Goal: Task Accomplishment & Management: Complete application form

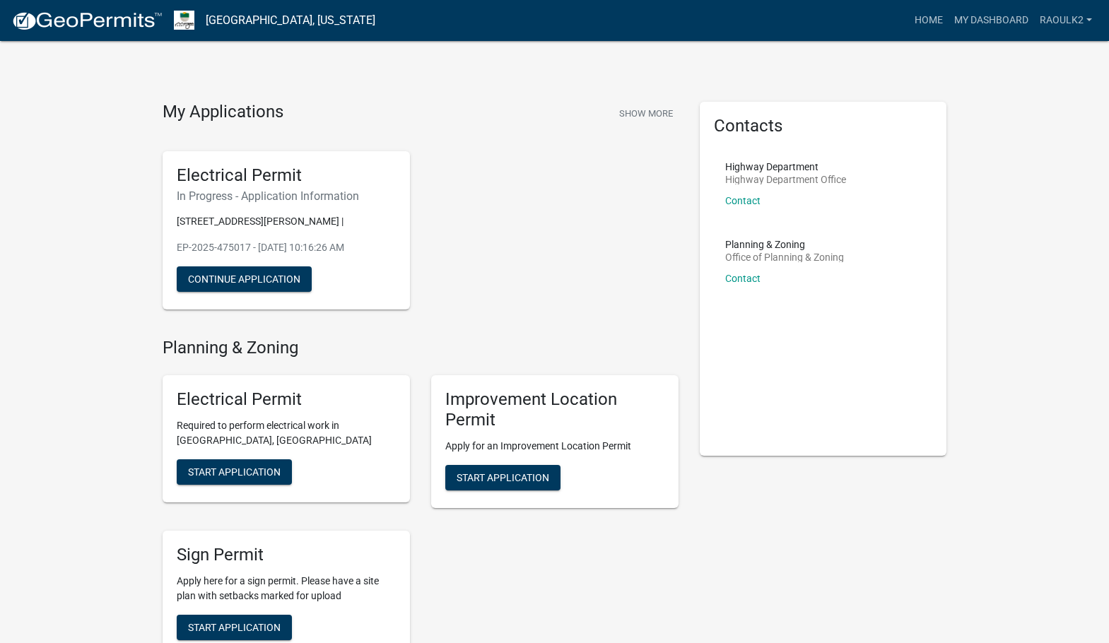
click at [914, 495] on div "Contacts Highway Department Highway Department Office Contact Planning & Zoning…" at bounding box center [823, 601] width 269 height 998
click at [279, 281] on button "Continue Application" at bounding box center [244, 278] width 135 height 25
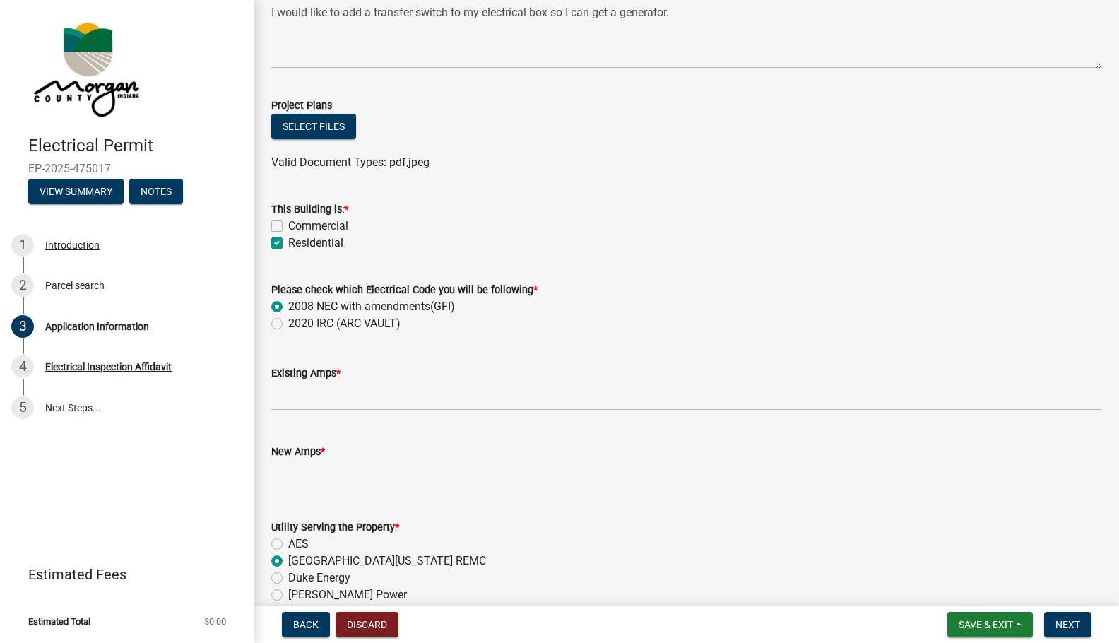
scroll to position [636, 0]
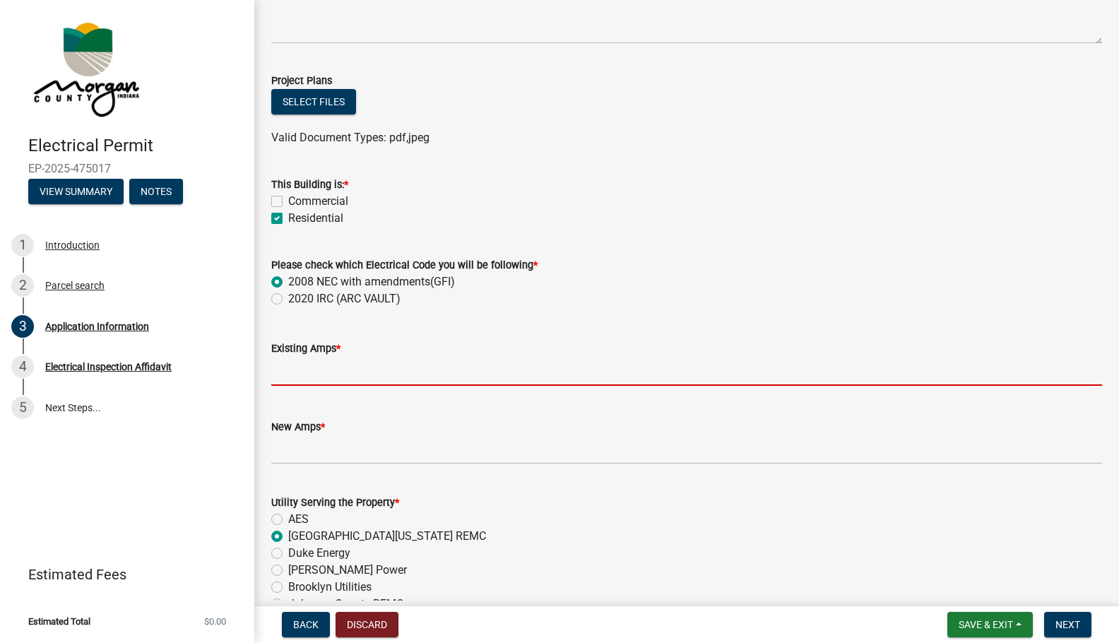
click at [278, 372] on input "text" at bounding box center [686, 371] width 831 height 29
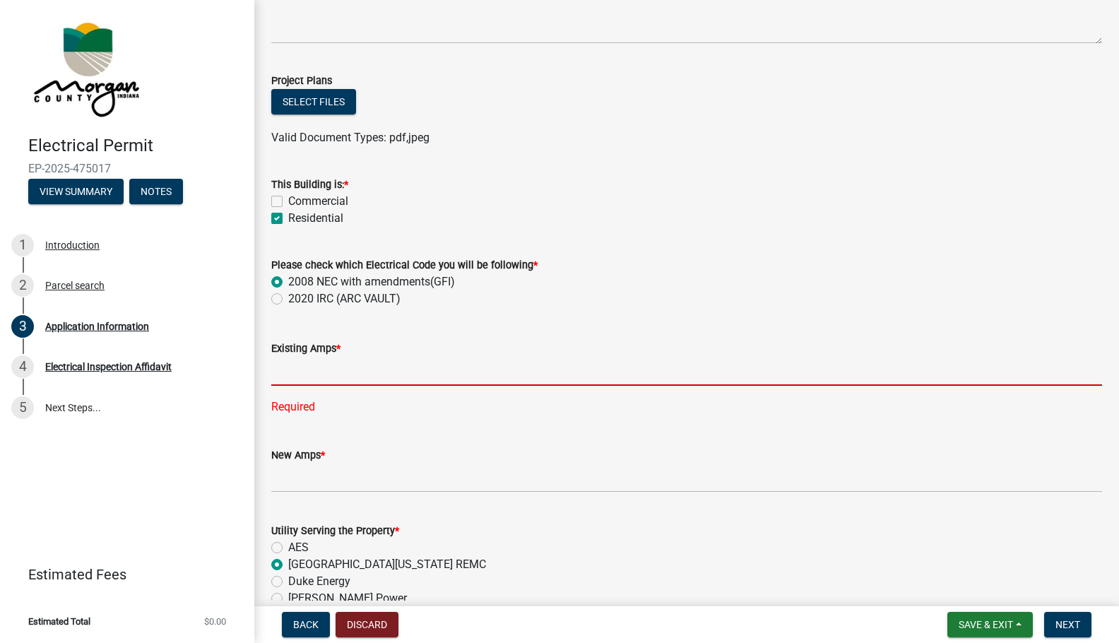
click at [408, 374] on input "text" at bounding box center [686, 371] width 831 height 29
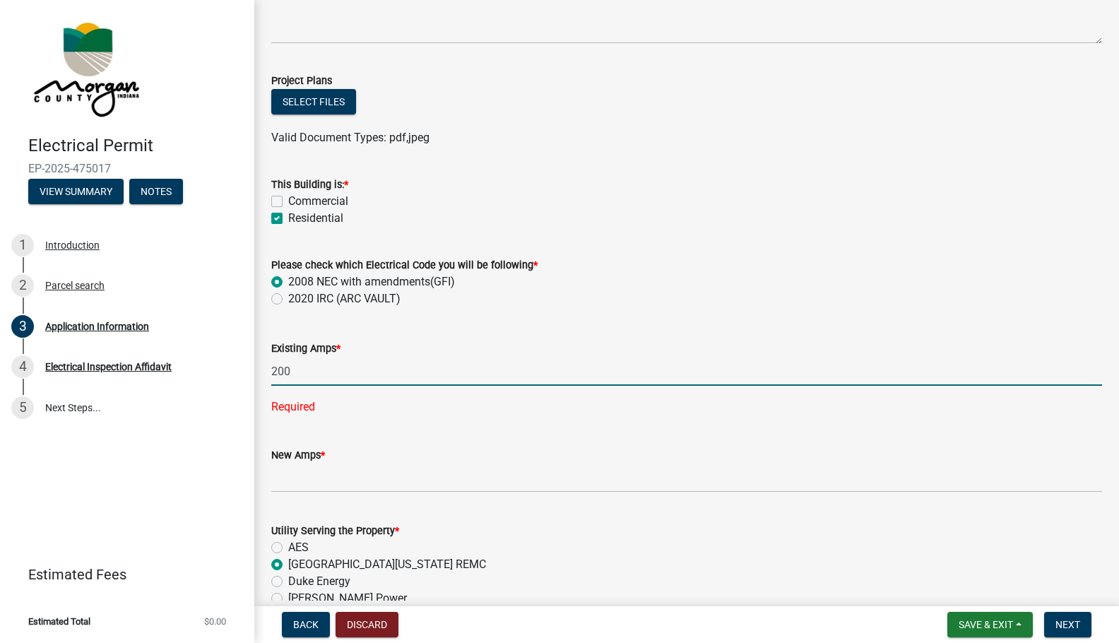
type input "200"
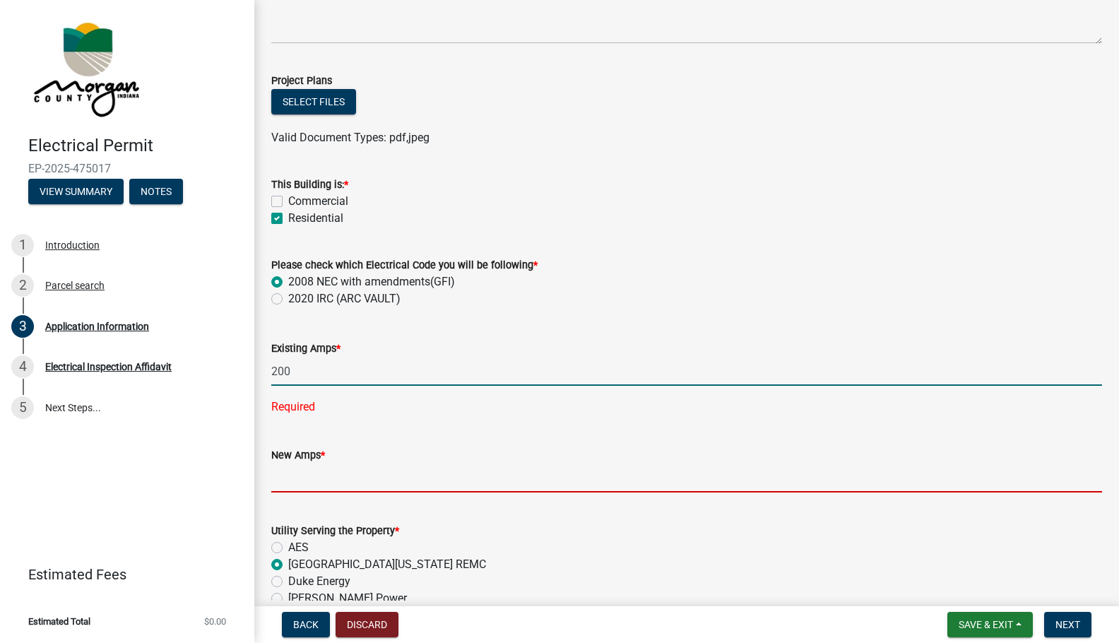
click at [378, 486] on wm-data-entity-input-list "Property Information Owner Name * [PERSON_NAME] & [PERSON_NAME] Address * [STRE…" at bounding box center [686, 321] width 831 height 1757
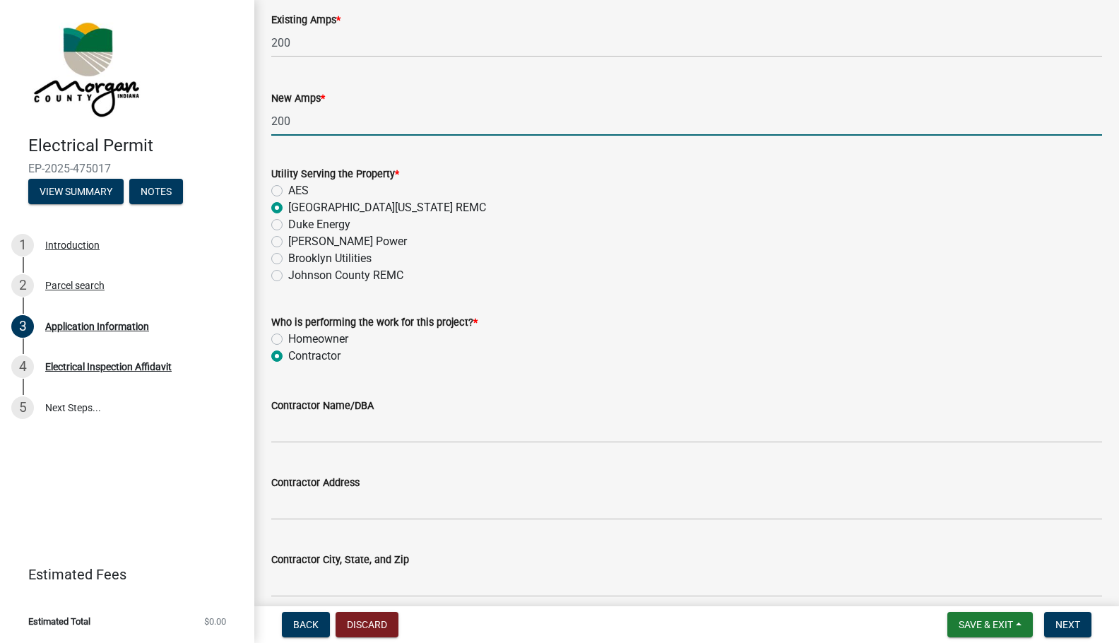
scroll to position [989, 0]
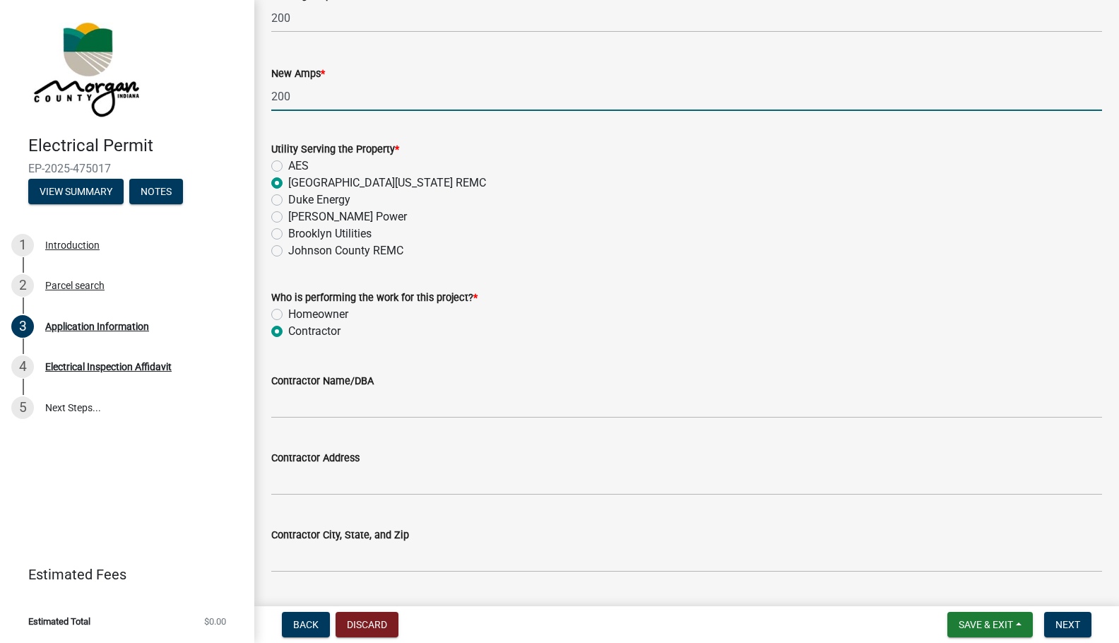
type input "200"
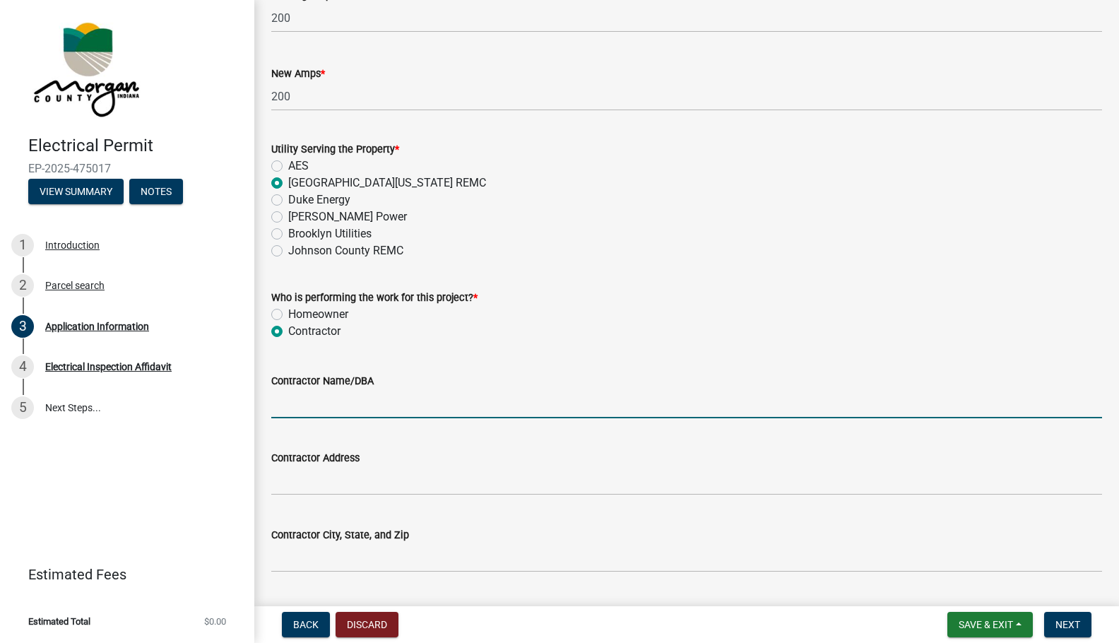
click at [341, 416] on input "Contractor Name/DBA" at bounding box center [686, 403] width 831 height 29
type input "HE Electric LLC"
click at [319, 471] on input "Contractor Address" at bounding box center [686, 480] width 831 height 29
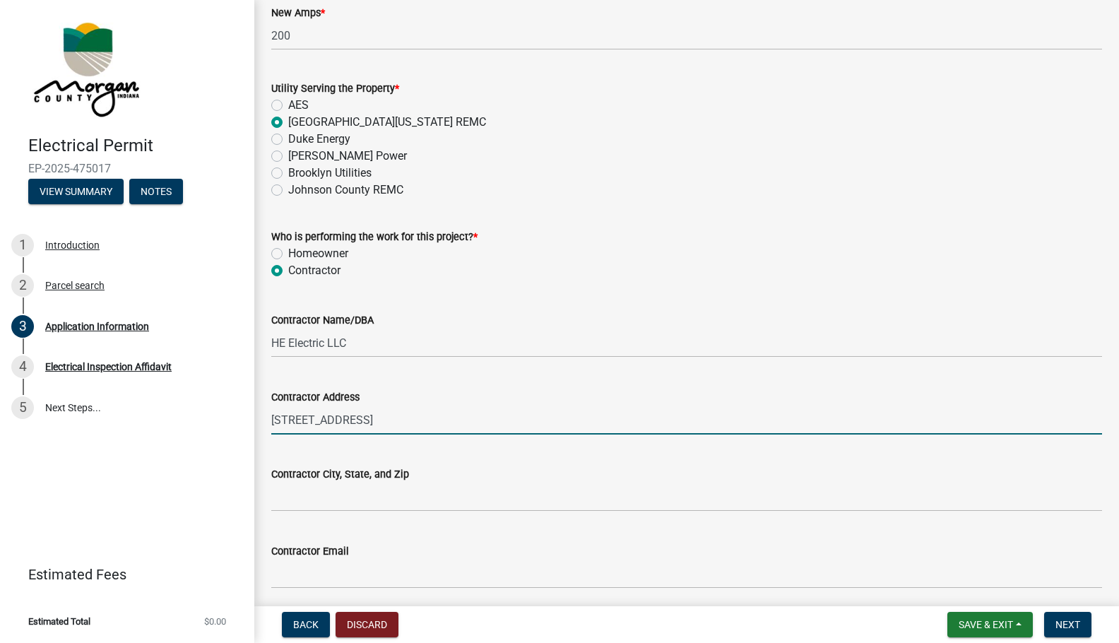
scroll to position [1201, 0]
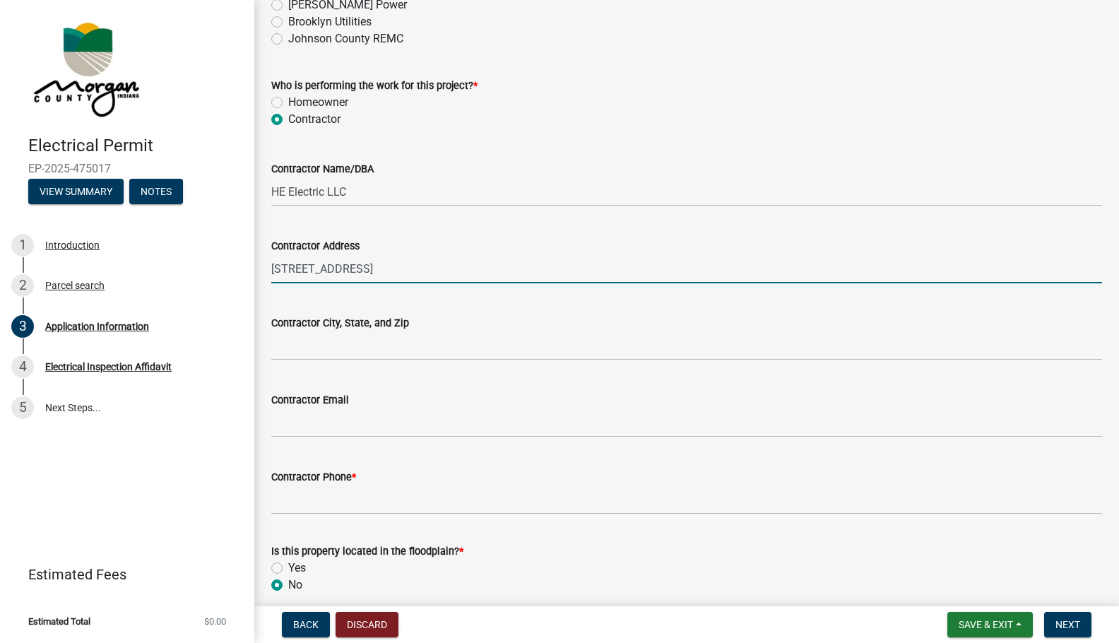
type input "[STREET_ADDRESS]"
click at [335, 347] on input "Contractor City, State, and Zip" at bounding box center [686, 345] width 831 height 29
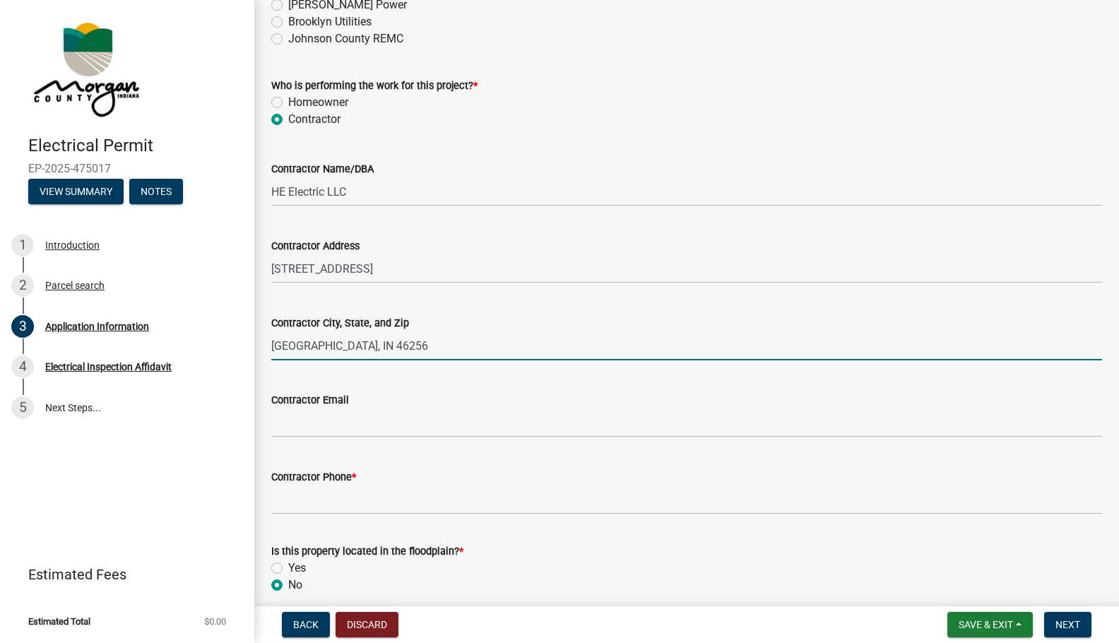
type input "[GEOGRAPHIC_DATA], IN 46256"
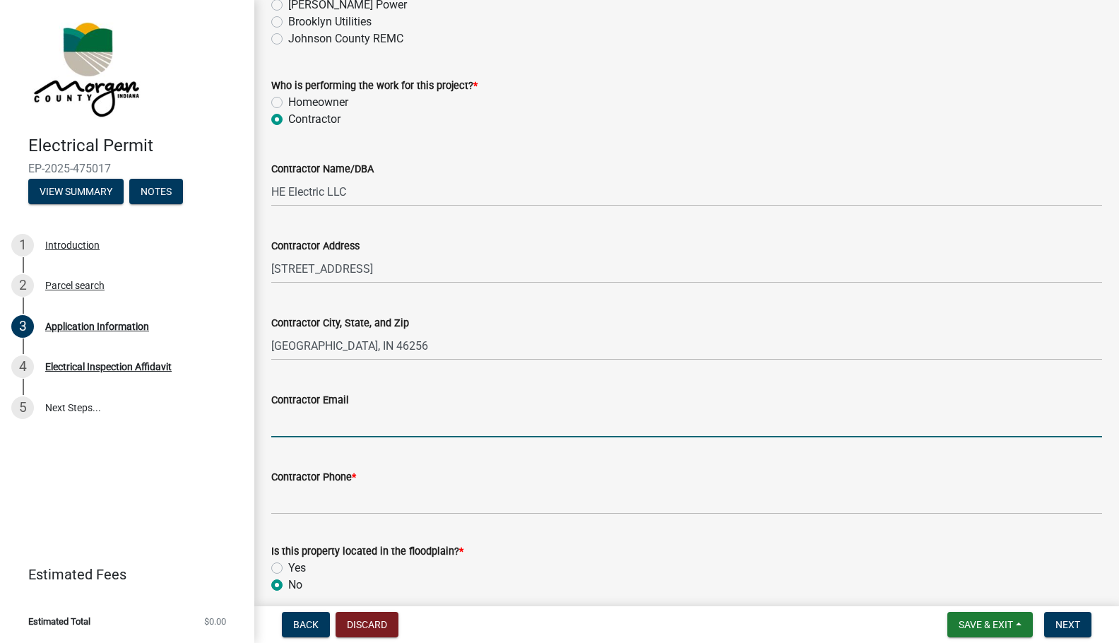
click at [336, 426] on input "Contractor Email" at bounding box center [686, 422] width 831 height 29
type input "[EMAIL_ADDRESS][DOMAIN_NAME]"
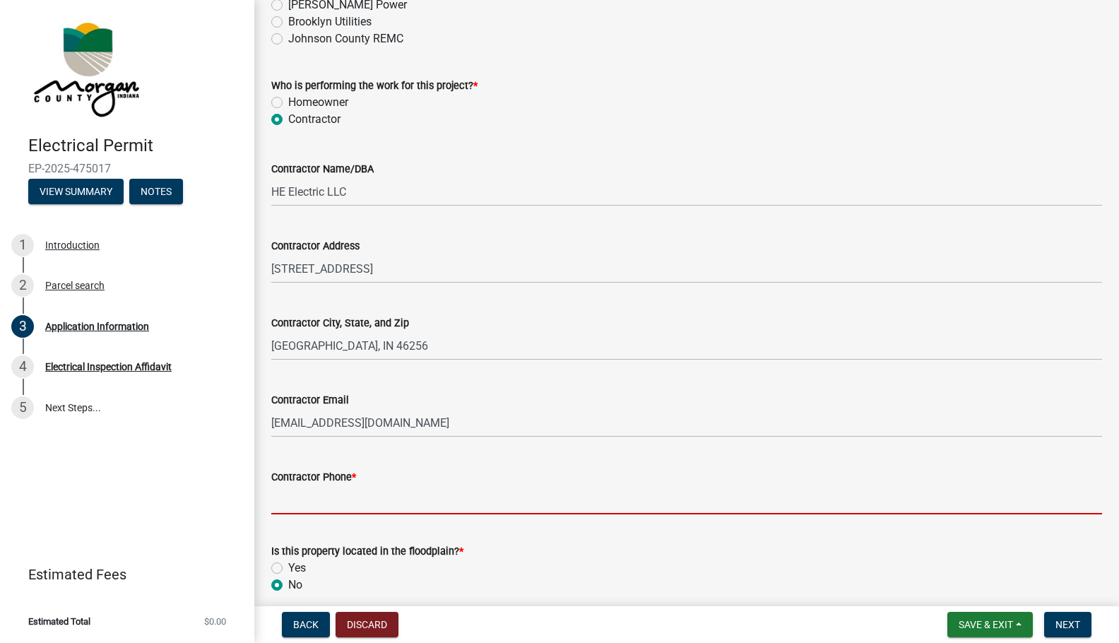
click at [343, 503] on input "Contractor Phone *" at bounding box center [686, 499] width 831 height 29
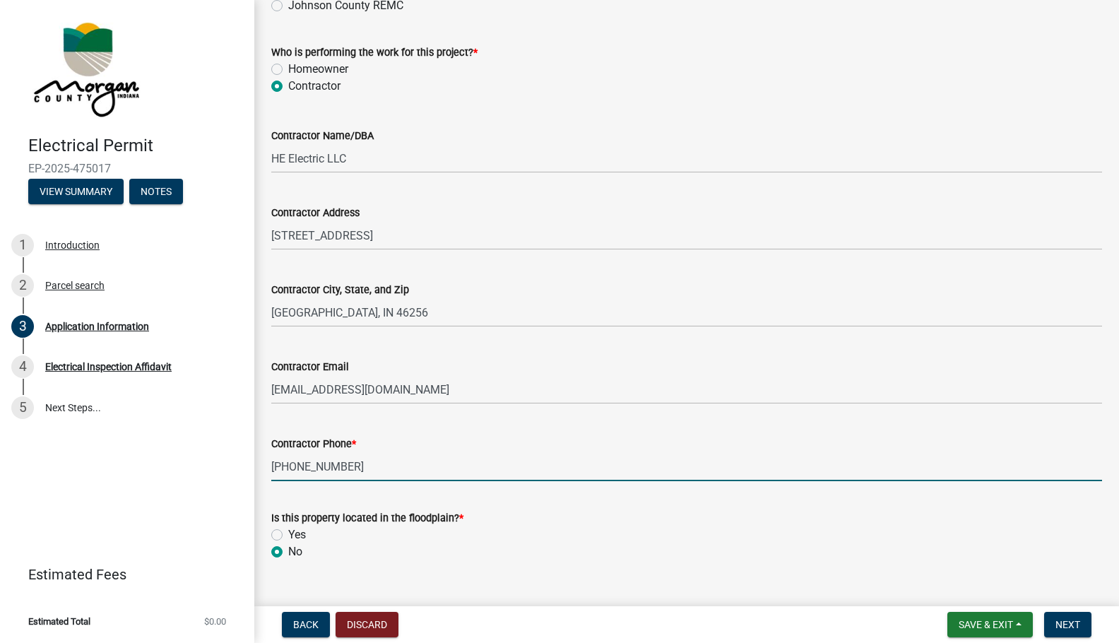
scroll to position [1262, 0]
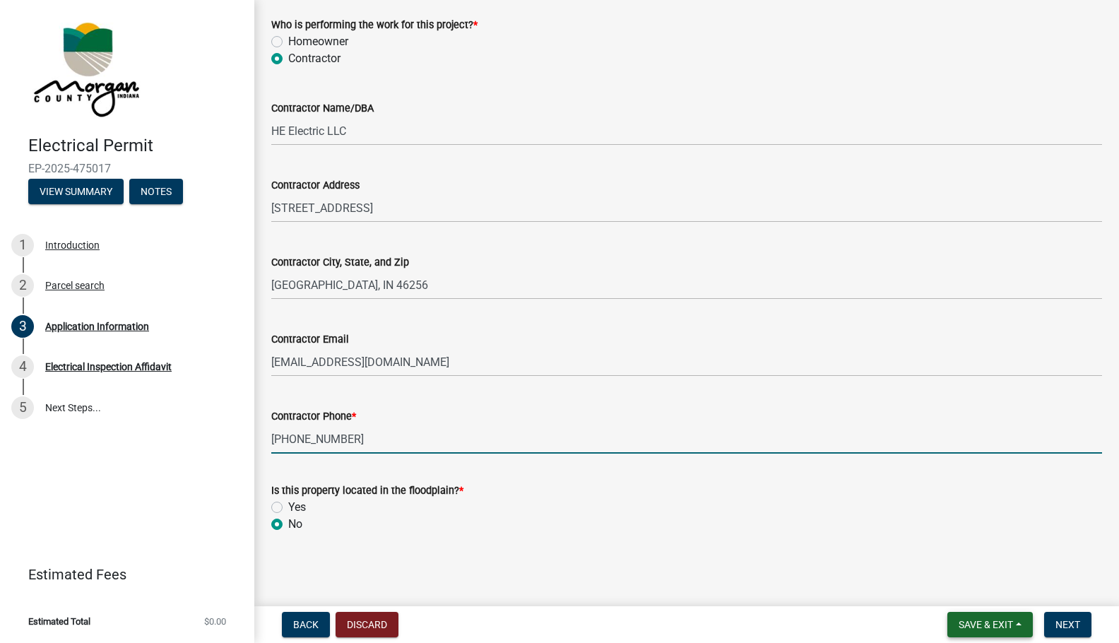
type input "[PHONE_NUMBER]"
click at [989, 623] on span "Save & Exit" at bounding box center [986, 624] width 54 height 11
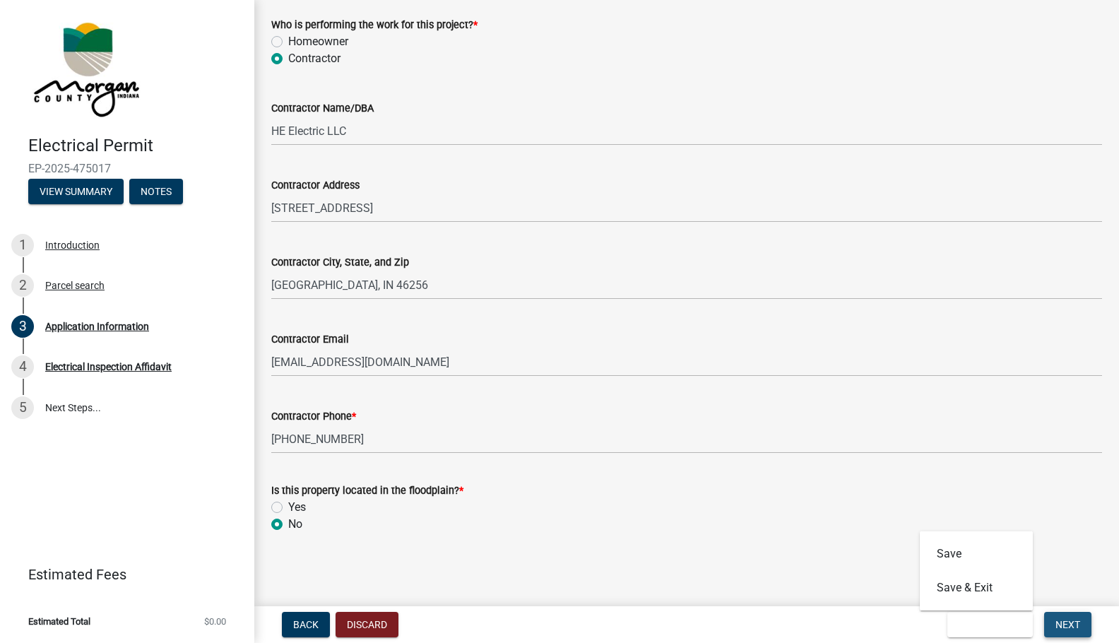
click at [1071, 625] on span "Next" at bounding box center [1068, 624] width 25 height 11
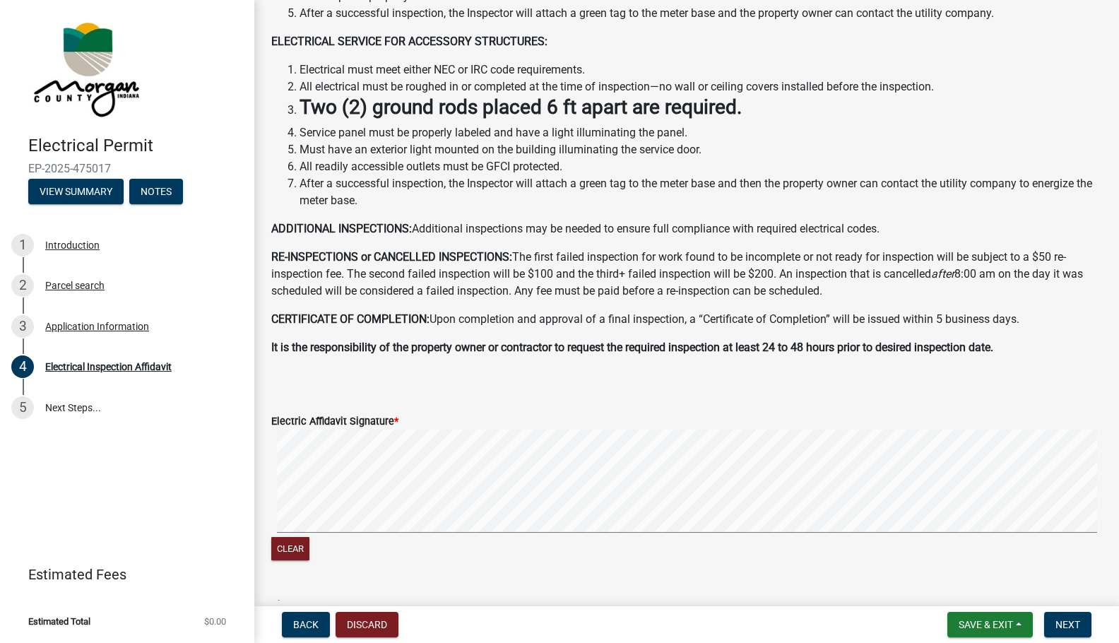
scroll to position [212, 0]
click at [280, 555] on button "Clear" at bounding box center [290, 547] width 38 height 23
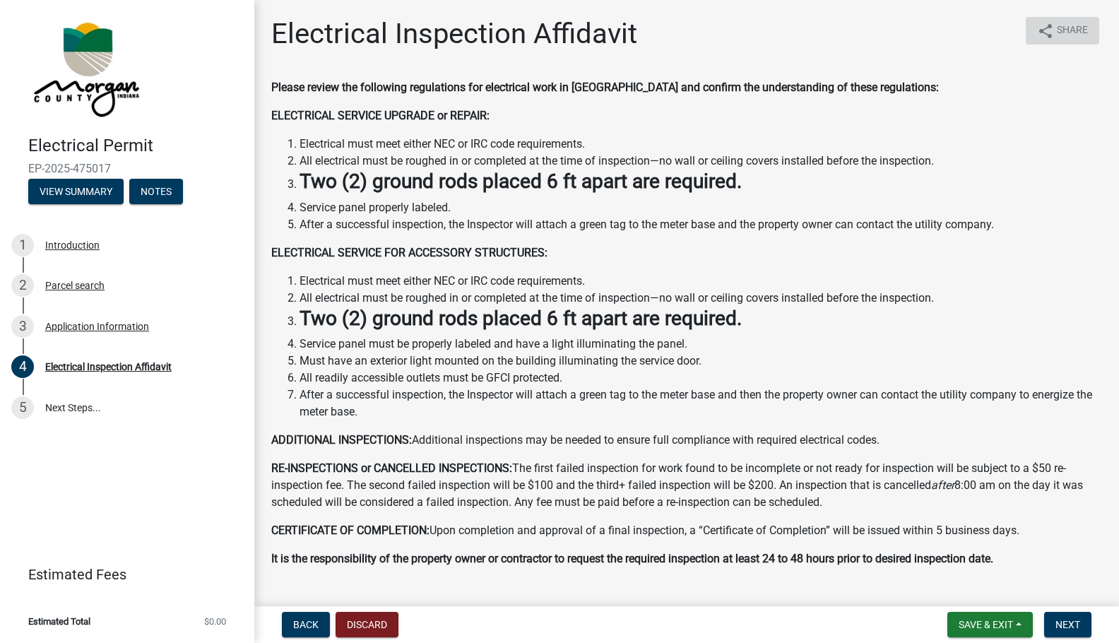
click at [1057, 37] on span "Share" at bounding box center [1072, 31] width 31 height 17
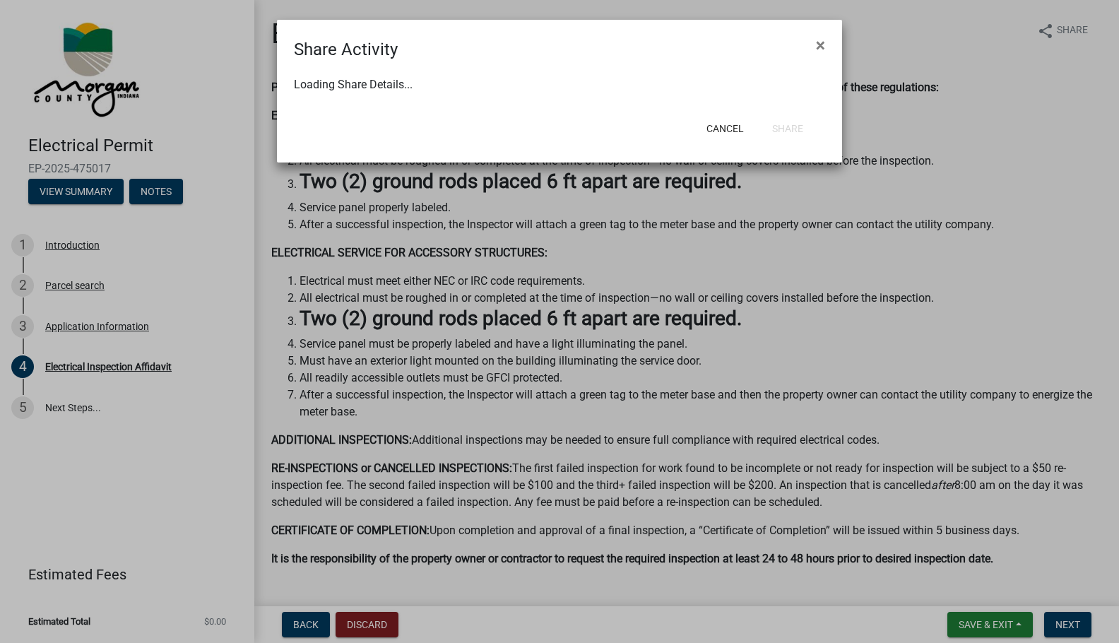
select select "1"
select select "0"
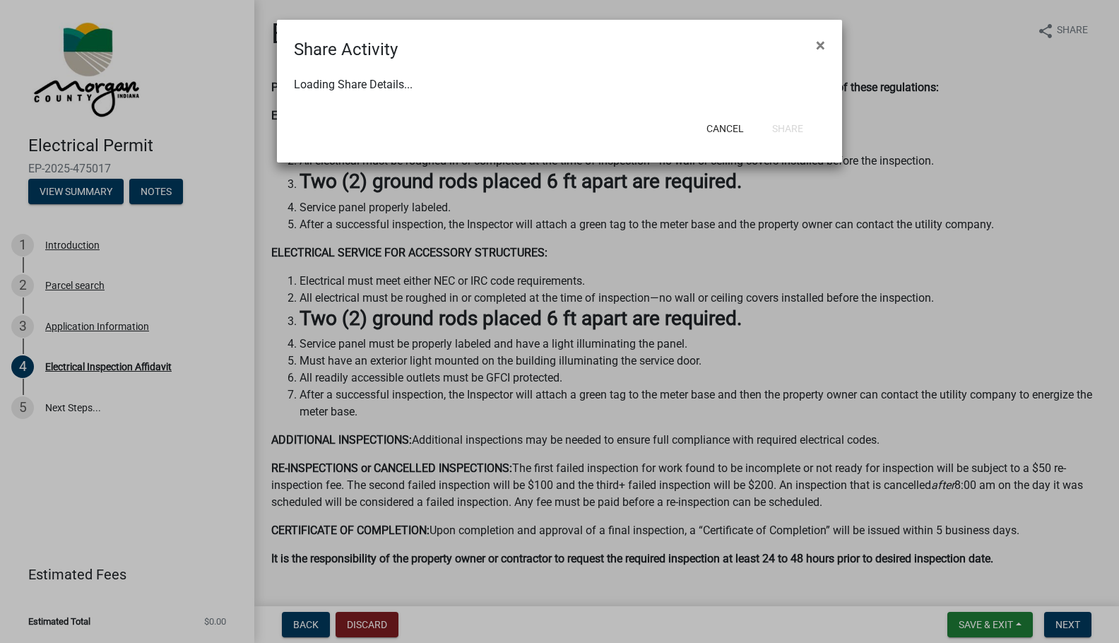
select select "0"
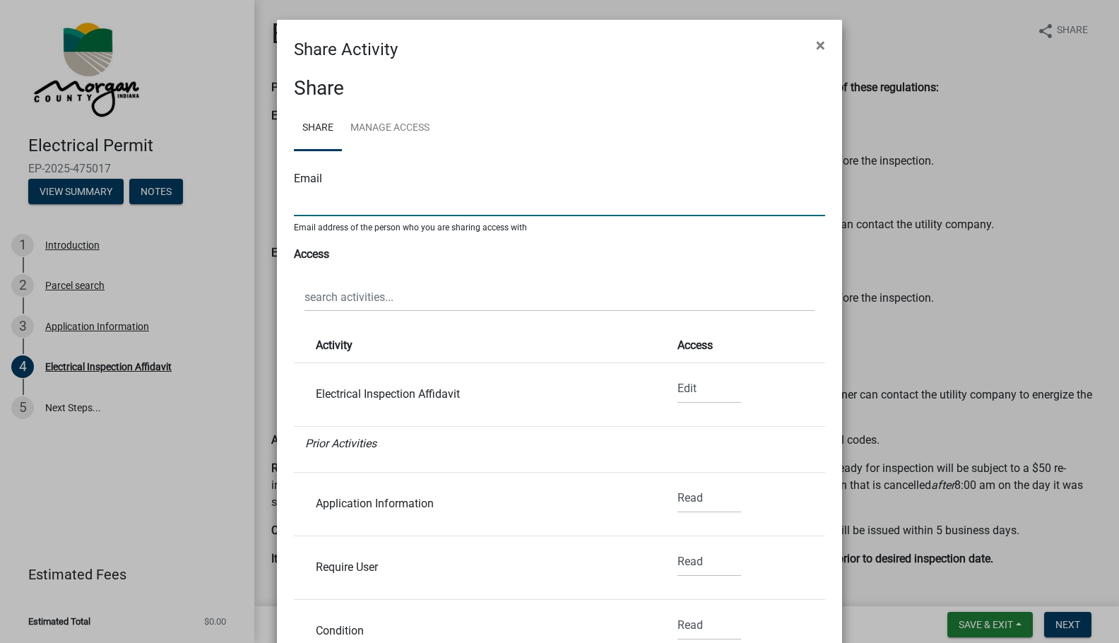
click at [327, 205] on input "text" at bounding box center [559, 201] width 531 height 29
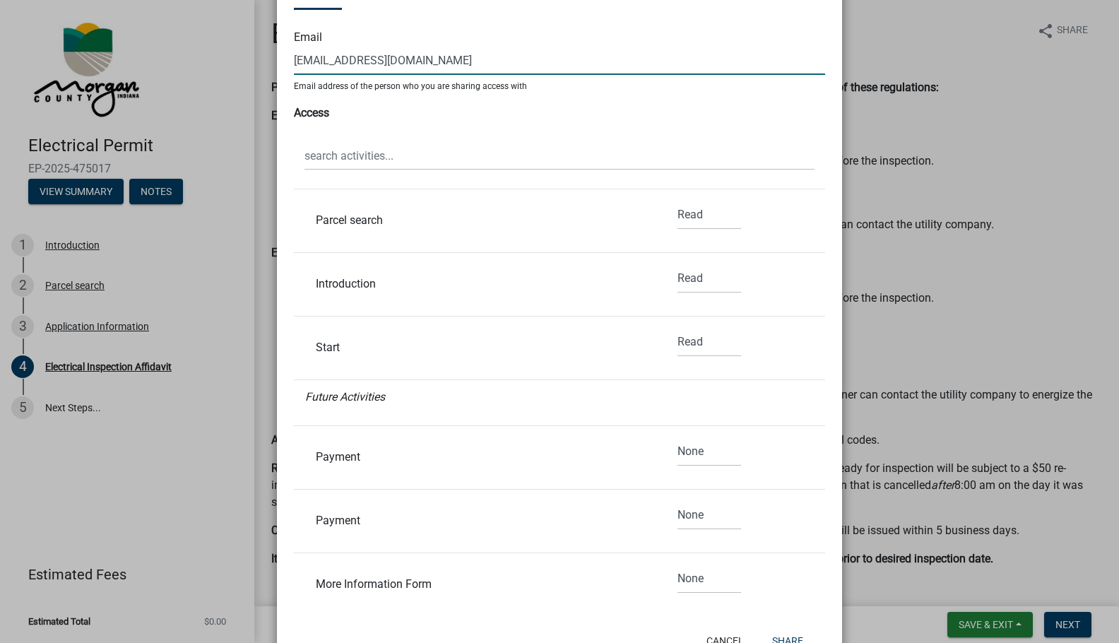
scroll to position [350, 0]
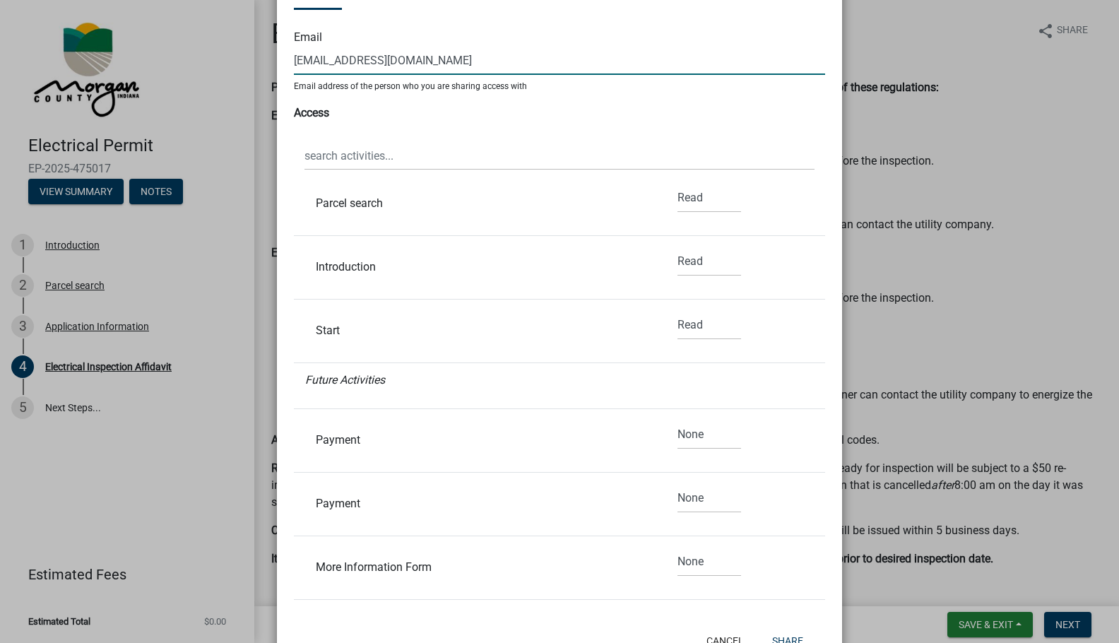
type input "[EMAIL_ADDRESS][DOMAIN_NAME]"
click at [707, 442] on select "None Read Edit" at bounding box center [710, 434] width 64 height 29
click at [730, 430] on div "None Read Edit" at bounding box center [709, 440] width 85 height 40
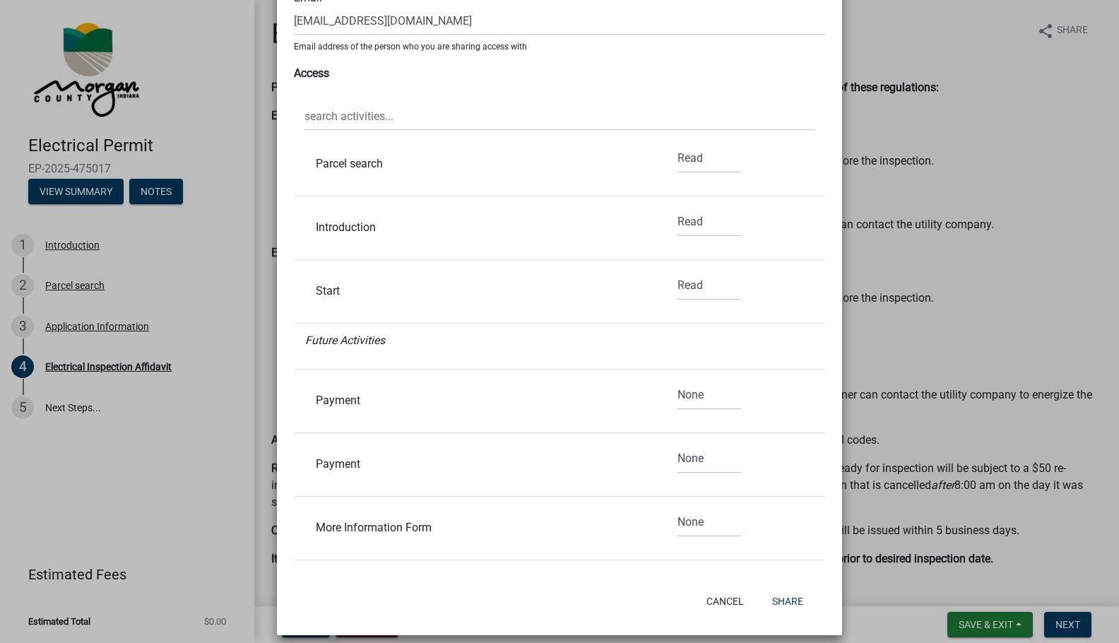
scroll to position [193, 0]
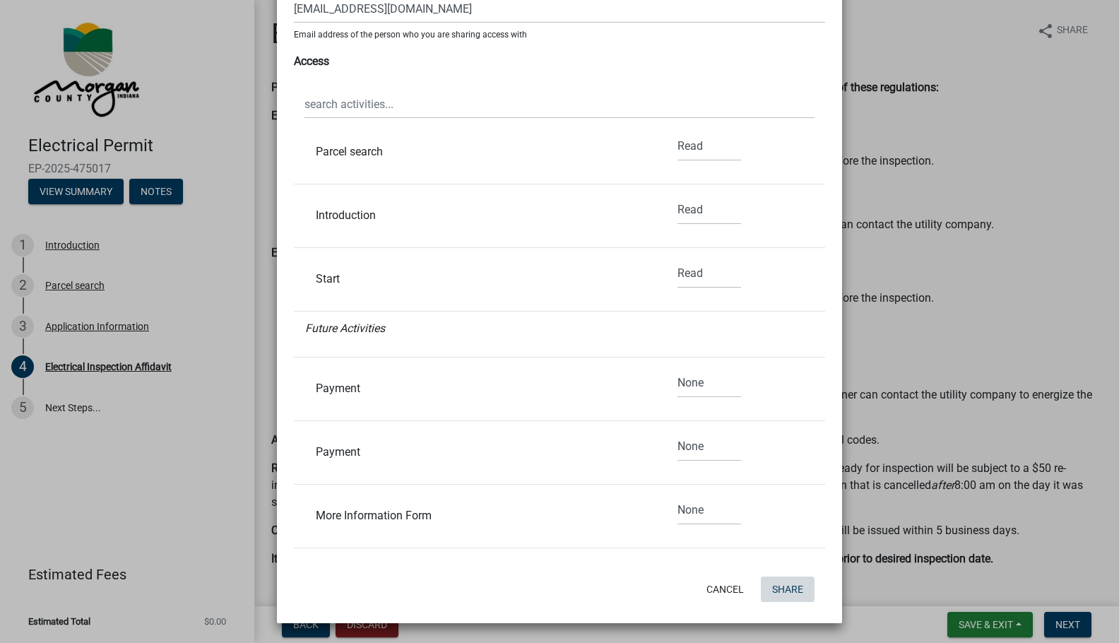
click at [789, 582] on button "Share" at bounding box center [788, 589] width 54 height 25
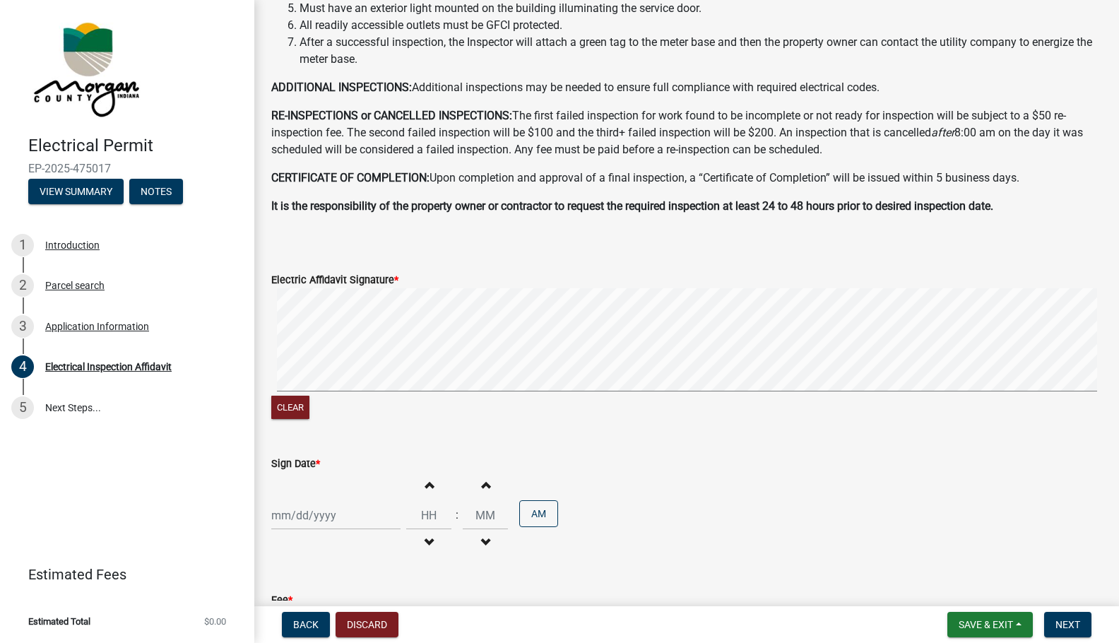
scroll to position [353, 0]
click at [284, 393] on signature-pad at bounding box center [686, 341] width 831 height 107
click at [336, 399] on div "Clear" at bounding box center [686, 355] width 831 height 134
click at [457, 404] on div "Clear" at bounding box center [686, 355] width 831 height 134
click at [635, 399] on div "Clear" at bounding box center [686, 355] width 831 height 134
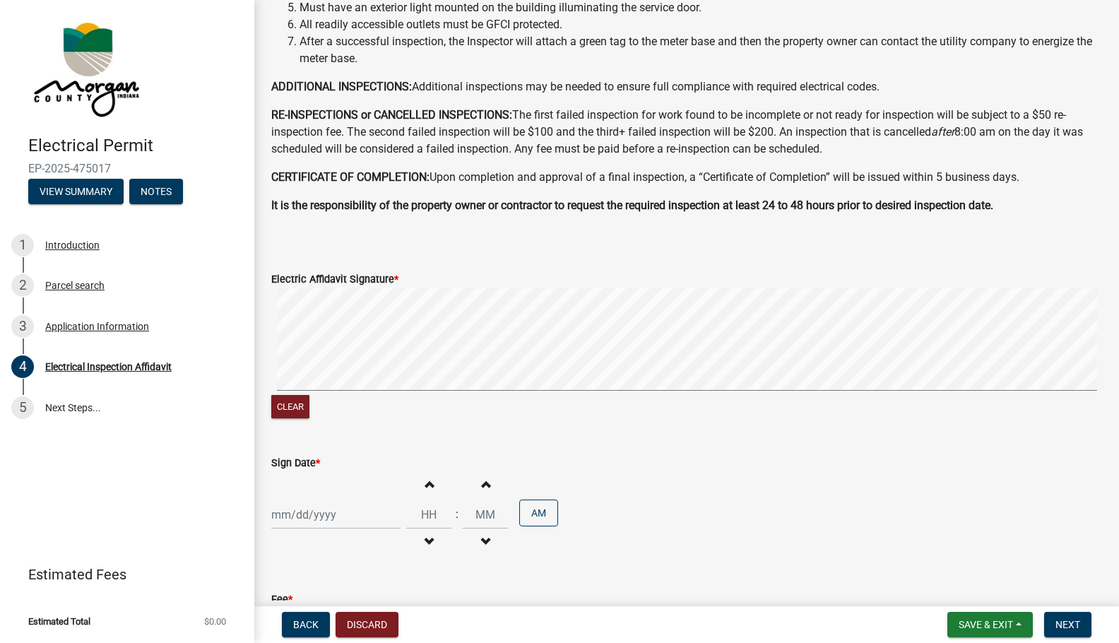
click at [691, 404] on div "Clear" at bounding box center [686, 355] width 831 height 134
click at [294, 516] on div at bounding box center [335, 514] width 129 height 29
select select "9"
select select "2025"
click at [312, 389] on div "9" at bounding box center [308, 394] width 23 height 23
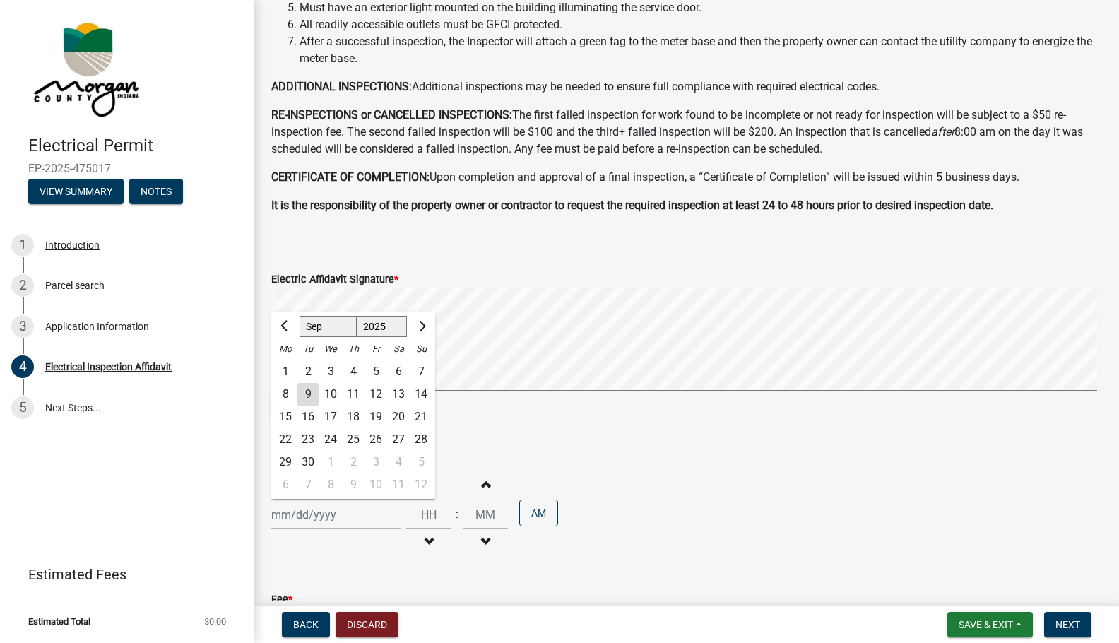
type input "09/09/2025"
click at [425, 483] on span "button" at bounding box center [428, 483] width 7 height 11
type input "01"
type input "00"
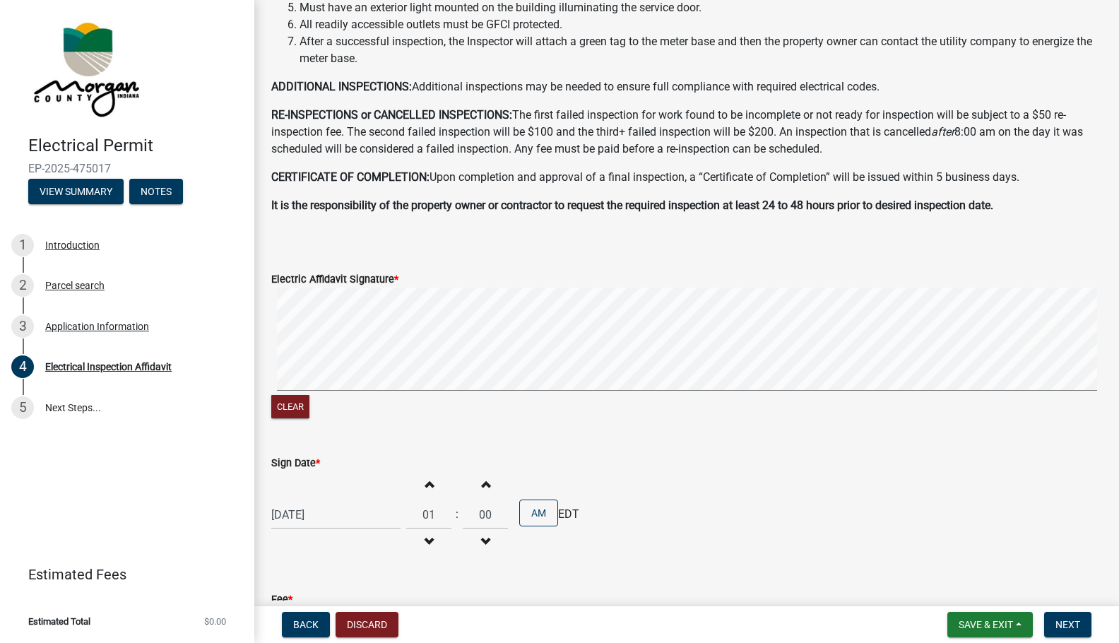
click at [425, 483] on span "button" at bounding box center [428, 483] width 7 height 11
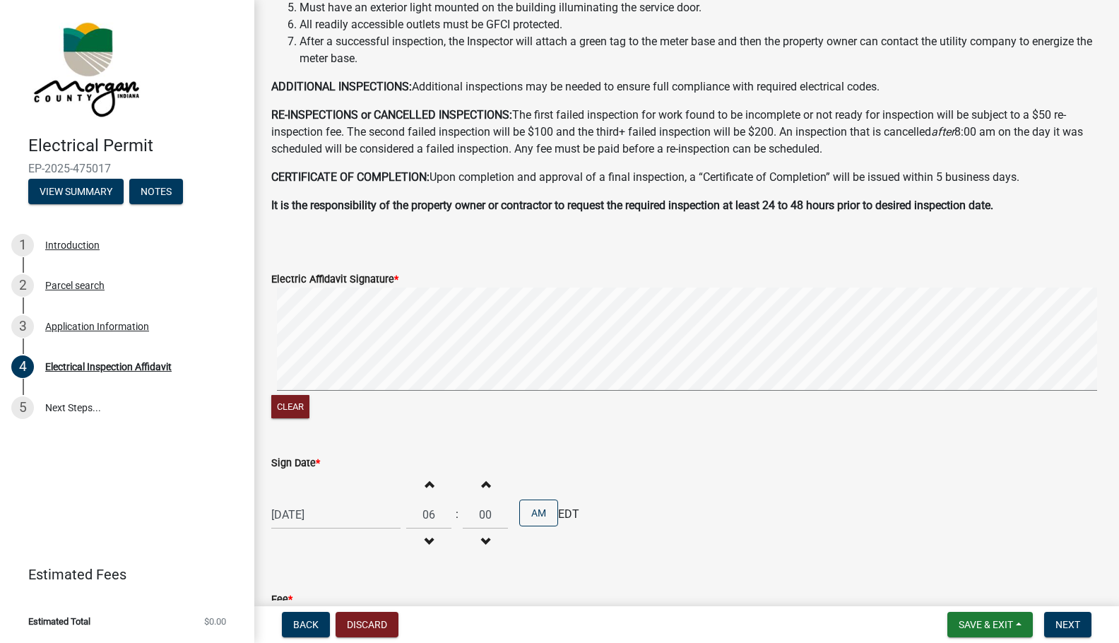
click at [425, 483] on span "button" at bounding box center [428, 483] width 7 height 11
click at [482, 538] on span "button" at bounding box center [485, 541] width 7 height 11
type input "07"
click at [482, 538] on span "button" at bounding box center [485, 541] width 7 height 11
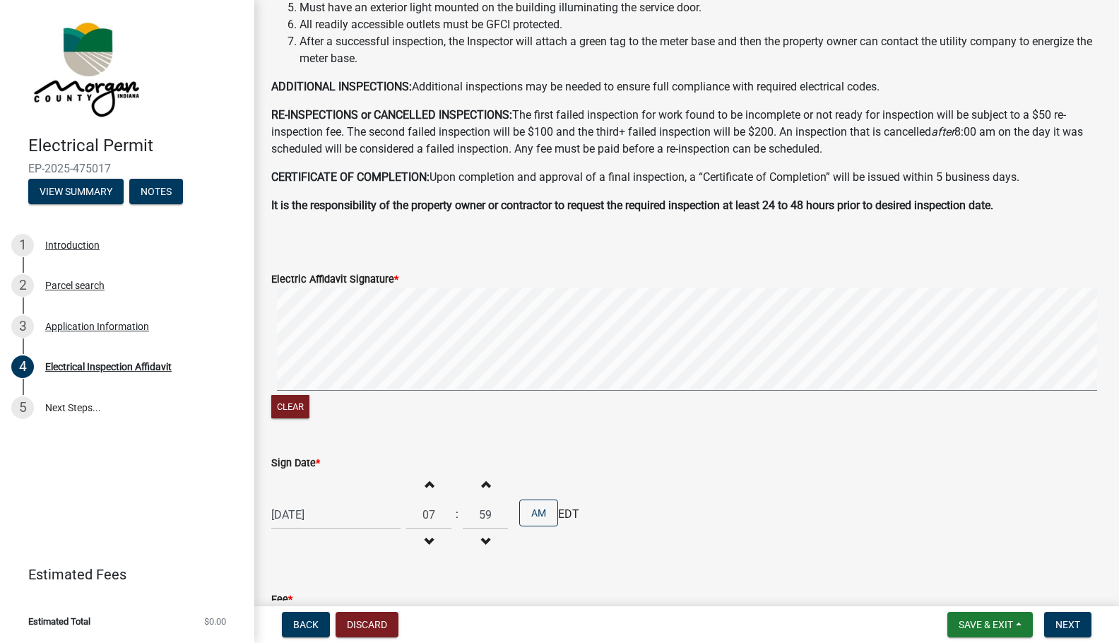
type input "58"
click at [425, 483] on span "button" at bounding box center [428, 483] width 7 height 11
click at [426, 538] on span "button" at bounding box center [428, 541] width 7 height 11
type input "08"
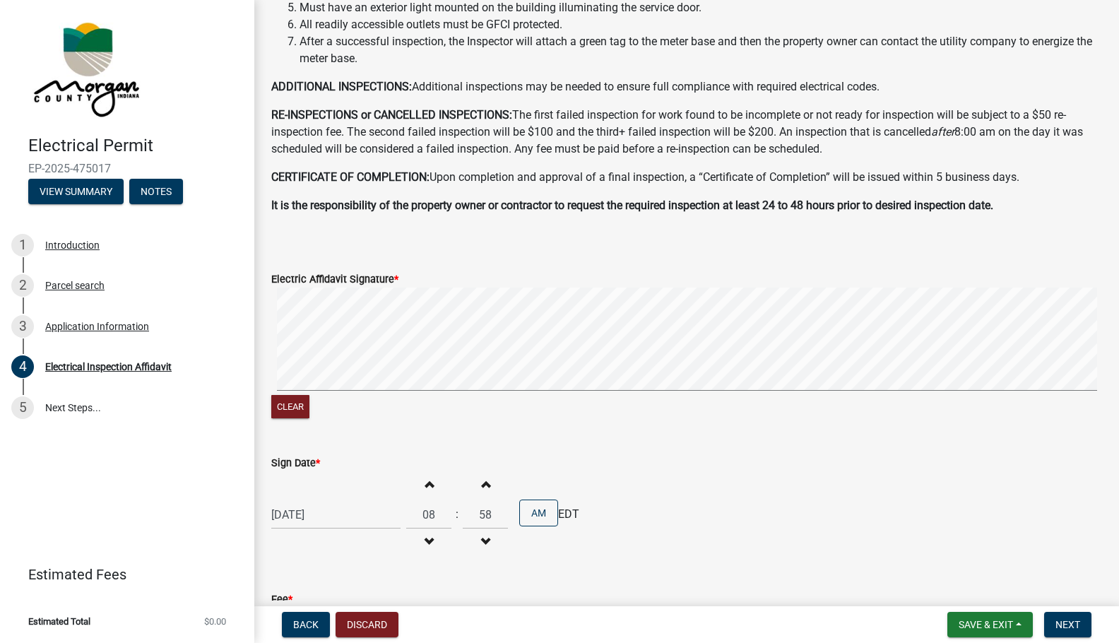
click at [482, 546] on span "button" at bounding box center [485, 541] width 7 height 11
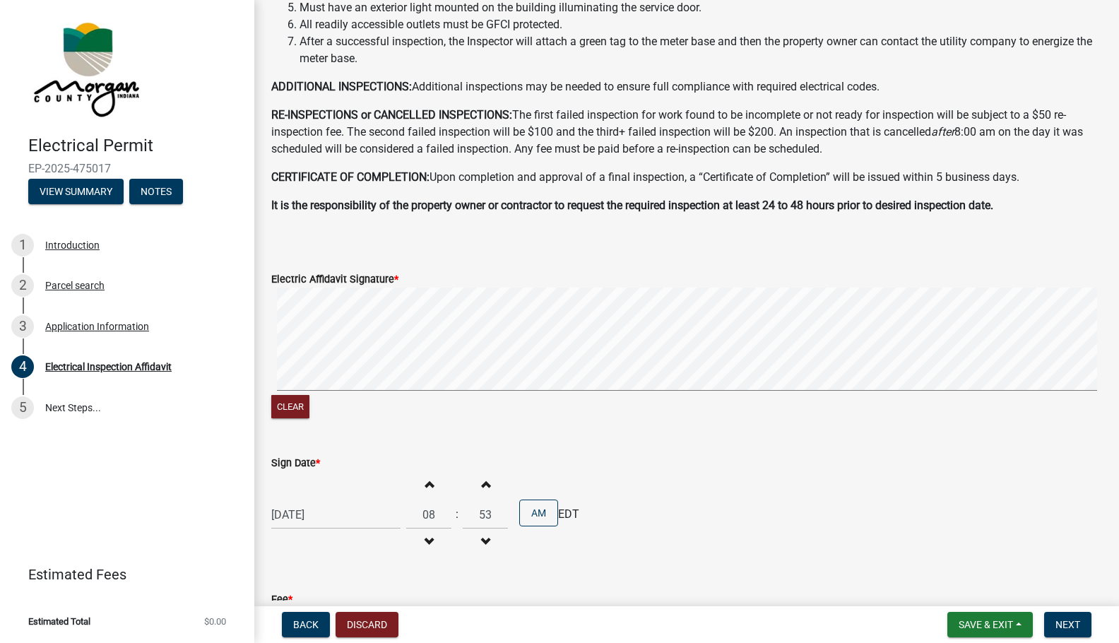
click at [482, 546] on span "button" at bounding box center [485, 541] width 7 height 11
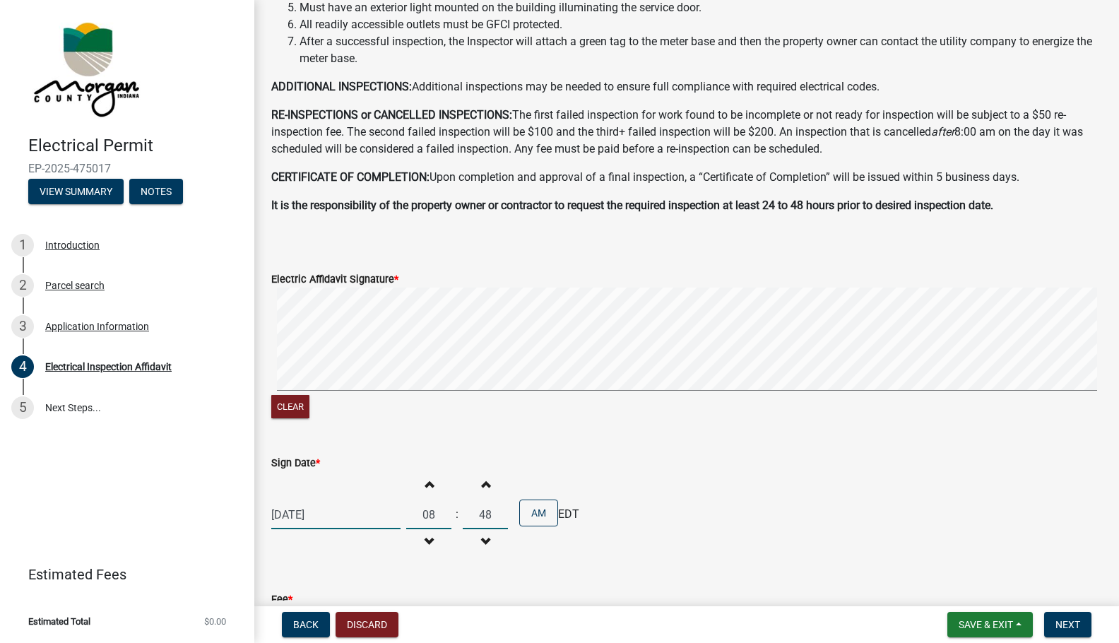
drag, startPoint x: 484, startPoint y: 519, endPoint x: 475, endPoint y: 519, distance: 9.2
click at [475, 519] on input "48" at bounding box center [485, 514] width 45 height 29
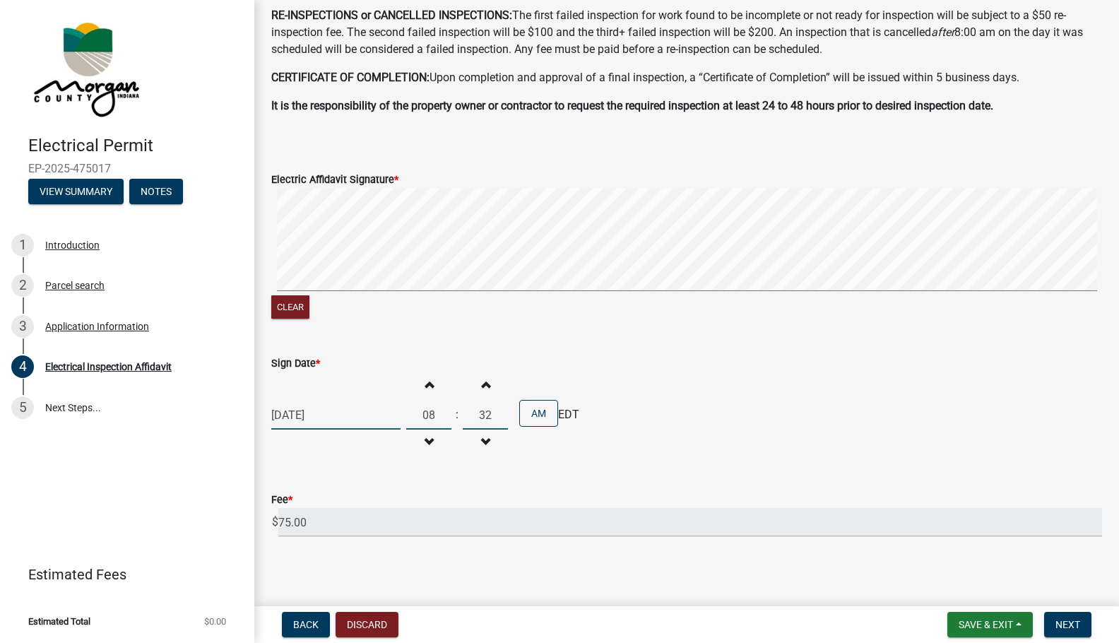
scroll to position [457, 0]
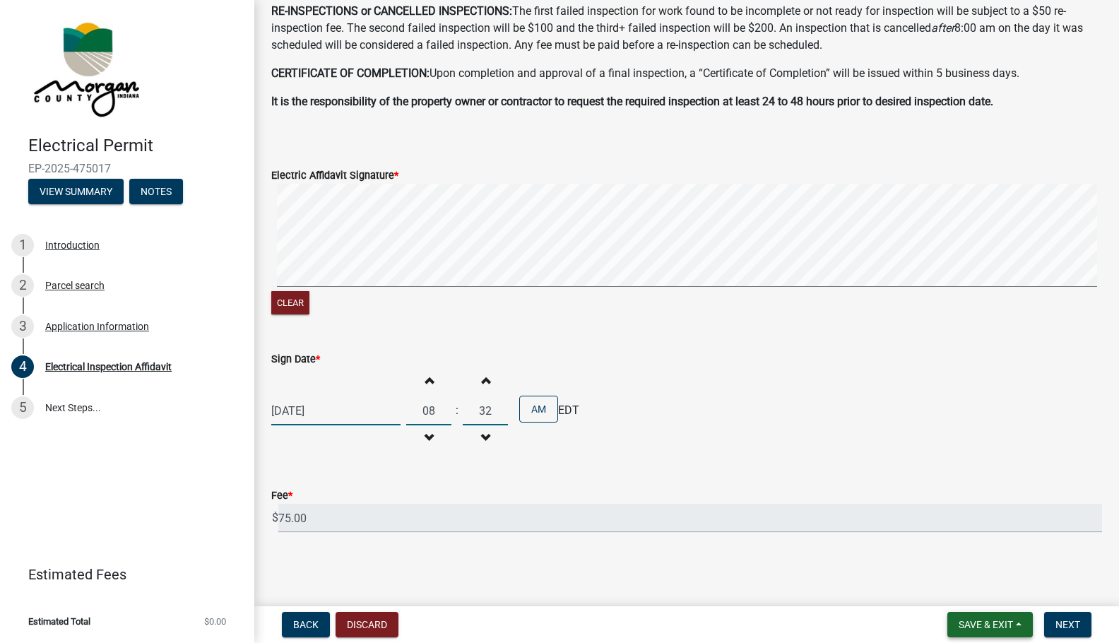
type input "32"
click at [995, 619] on span "Save & Exit" at bounding box center [986, 624] width 54 height 11
click at [975, 558] on button "Save" at bounding box center [976, 554] width 113 height 34
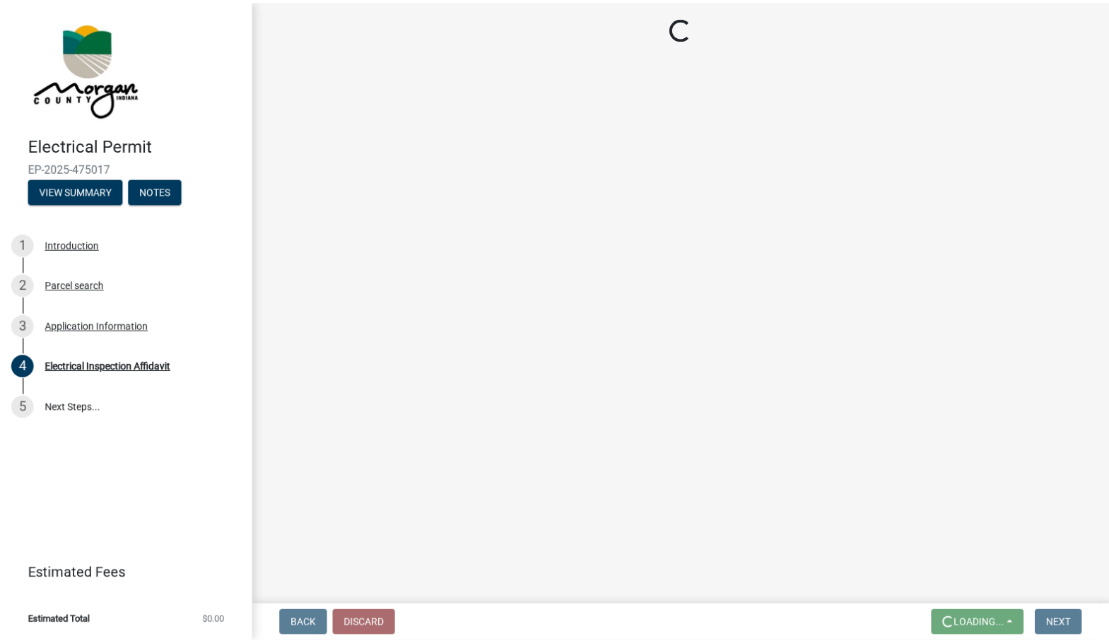
scroll to position [0, 0]
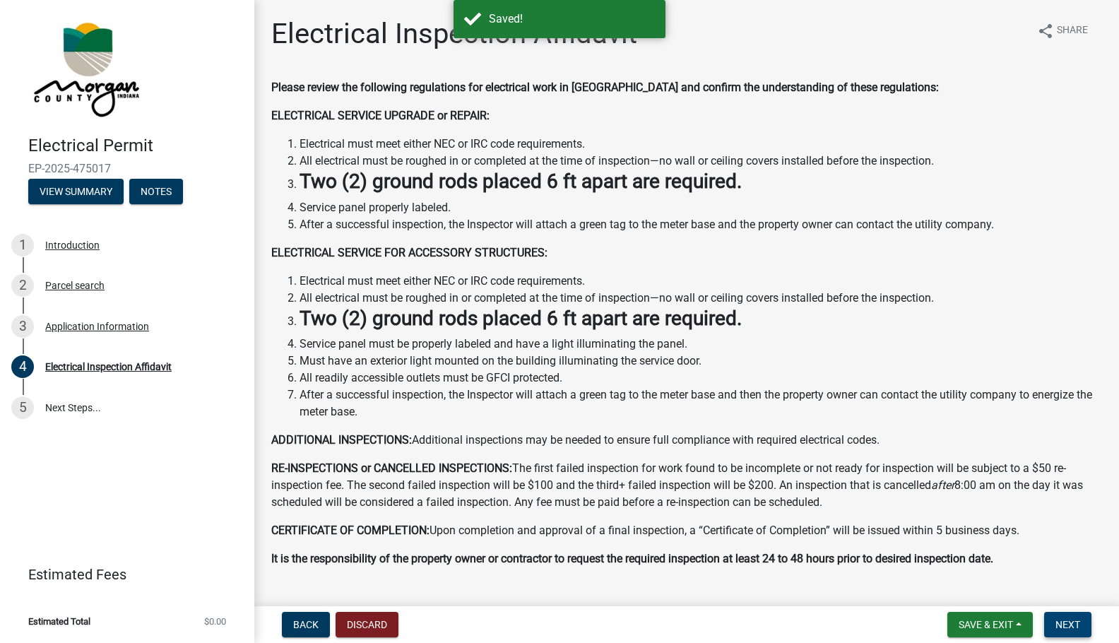
click at [1074, 624] on span "Next" at bounding box center [1068, 624] width 25 height 11
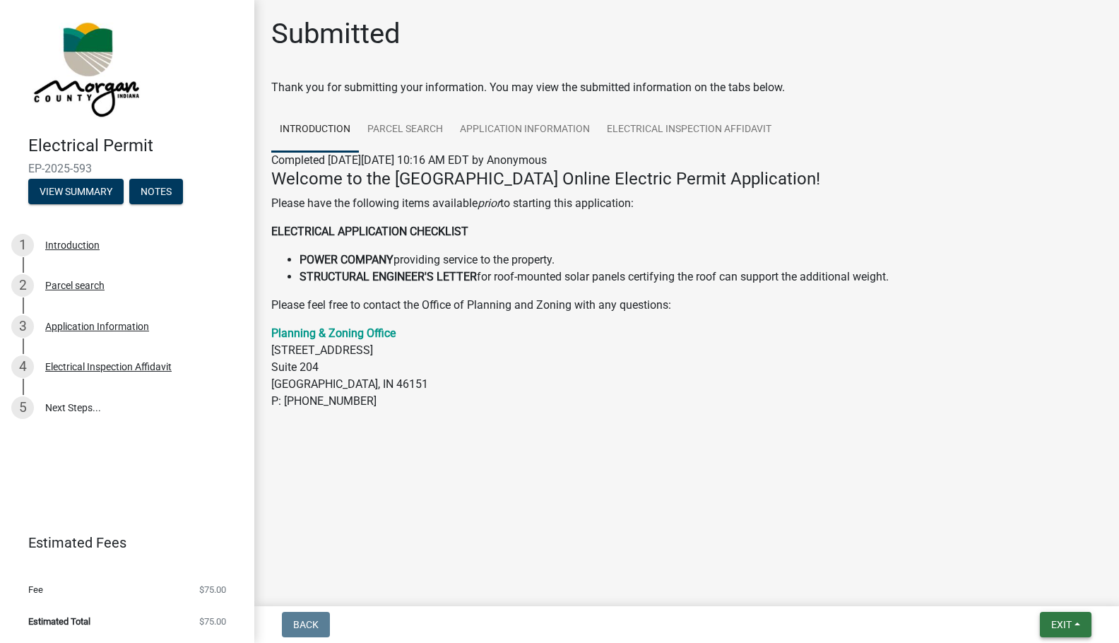
click at [1049, 622] on button "Exit" at bounding box center [1066, 624] width 52 height 25
click at [1025, 559] on button "Save" at bounding box center [1035, 554] width 113 height 34
click at [1052, 624] on span "Exit" at bounding box center [1062, 624] width 20 height 11
click at [1063, 630] on span "Exit" at bounding box center [1062, 624] width 20 height 11
click at [1059, 622] on span "Exit" at bounding box center [1062, 624] width 20 height 11
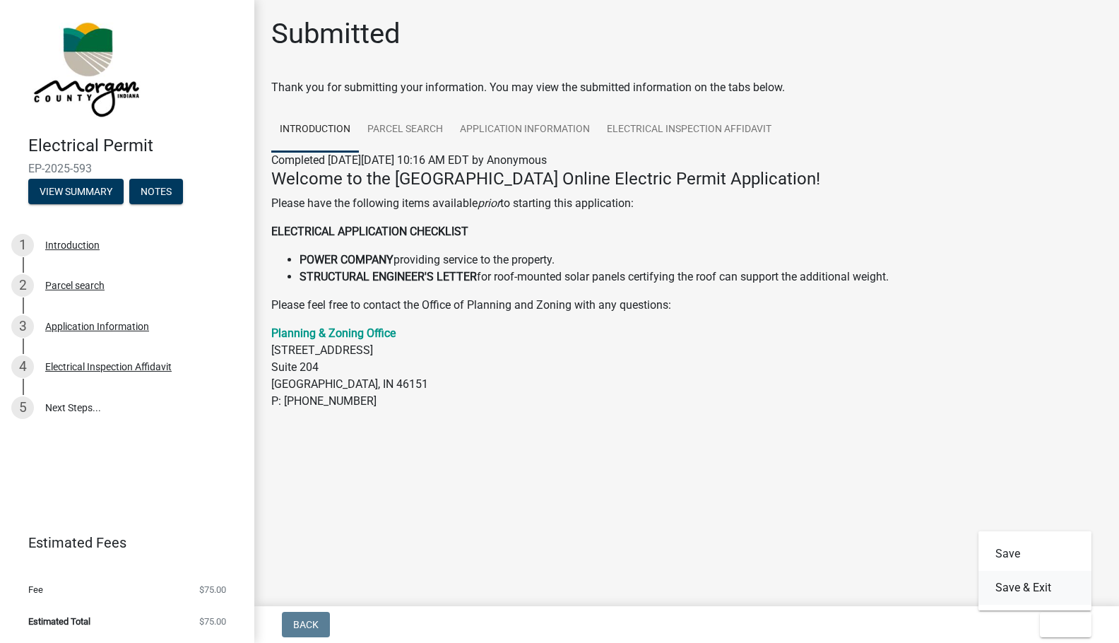
click at [1029, 592] on button "Save & Exit" at bounding box center [1035, 588] width 113 height 34
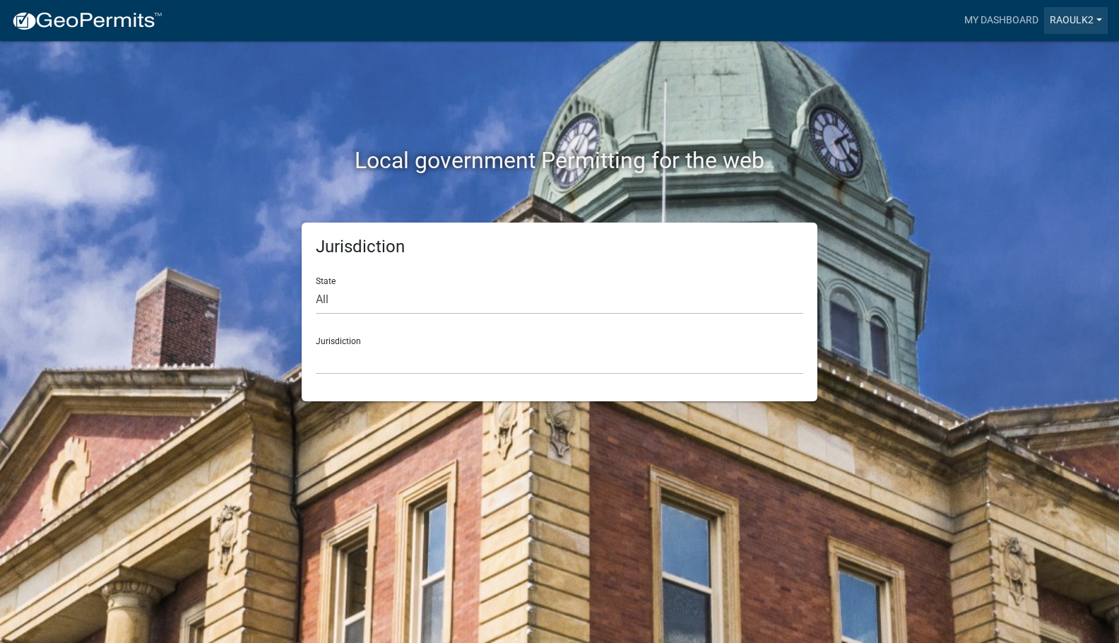
click at [1063, 21] on link "raoulk2" at bounding box center [1076, 20] width 64 height 27
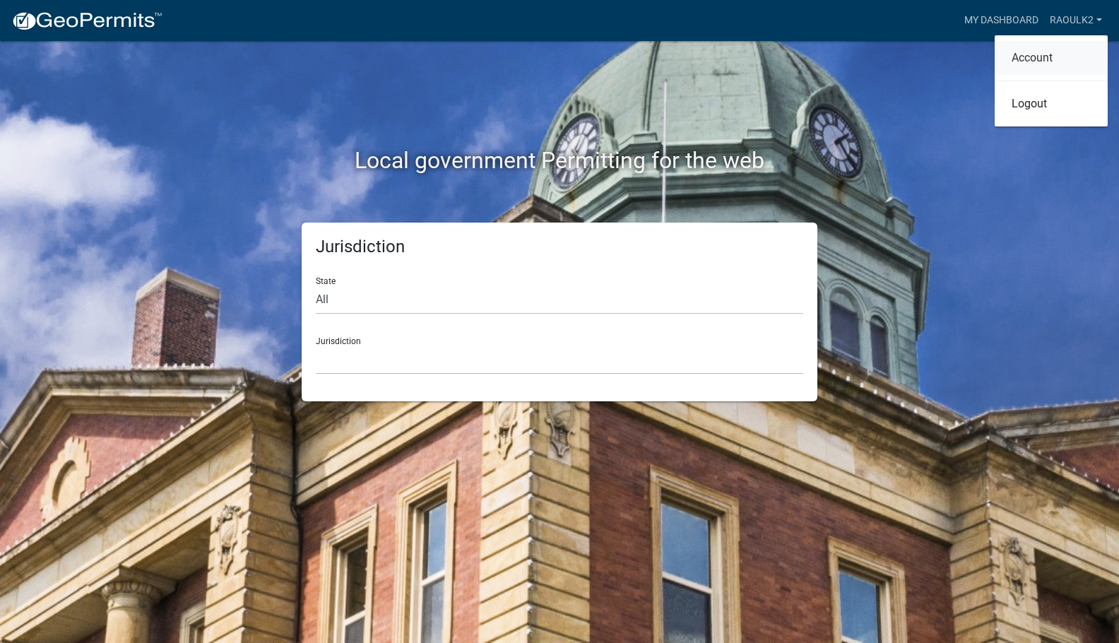
click at [1015, 52] on link "Account" at bounding box center [1051, 58] width 113 height 34
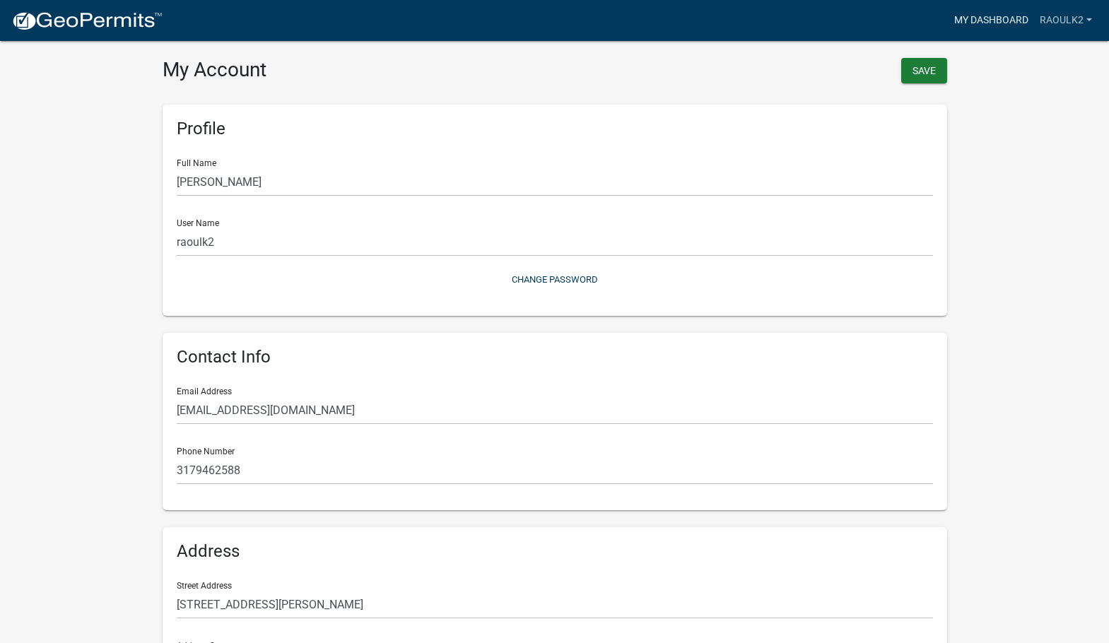
click at [994, 24] on link "My Dashboard" at bounding box center [991, 20] width 86 height 27
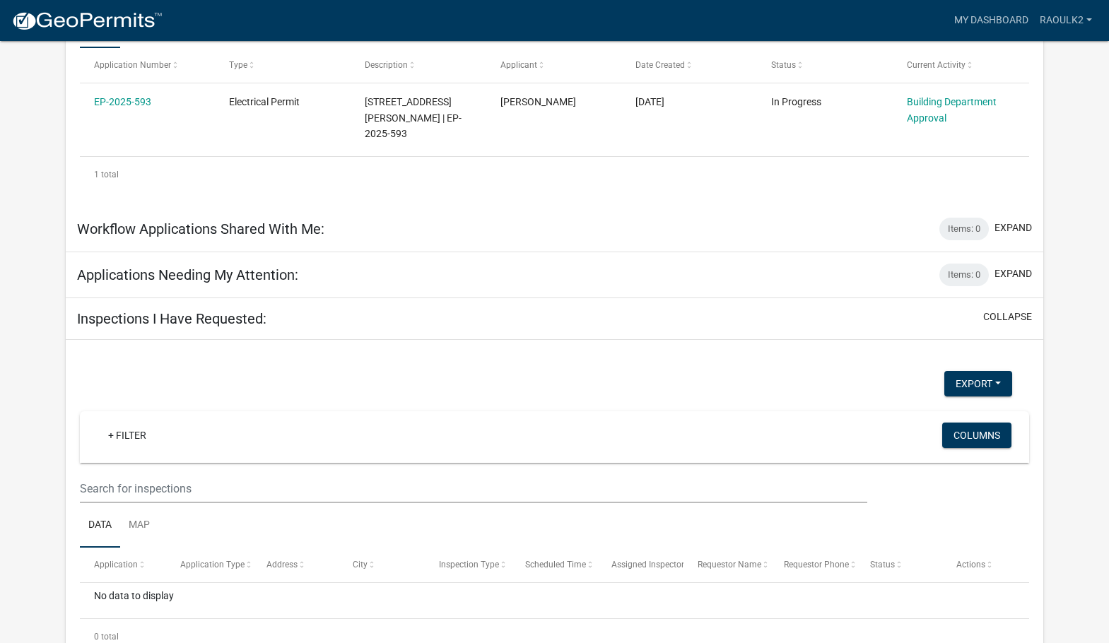
scroll to position [637, 0]
